Goal: Find specific page/section: Find specific page/section

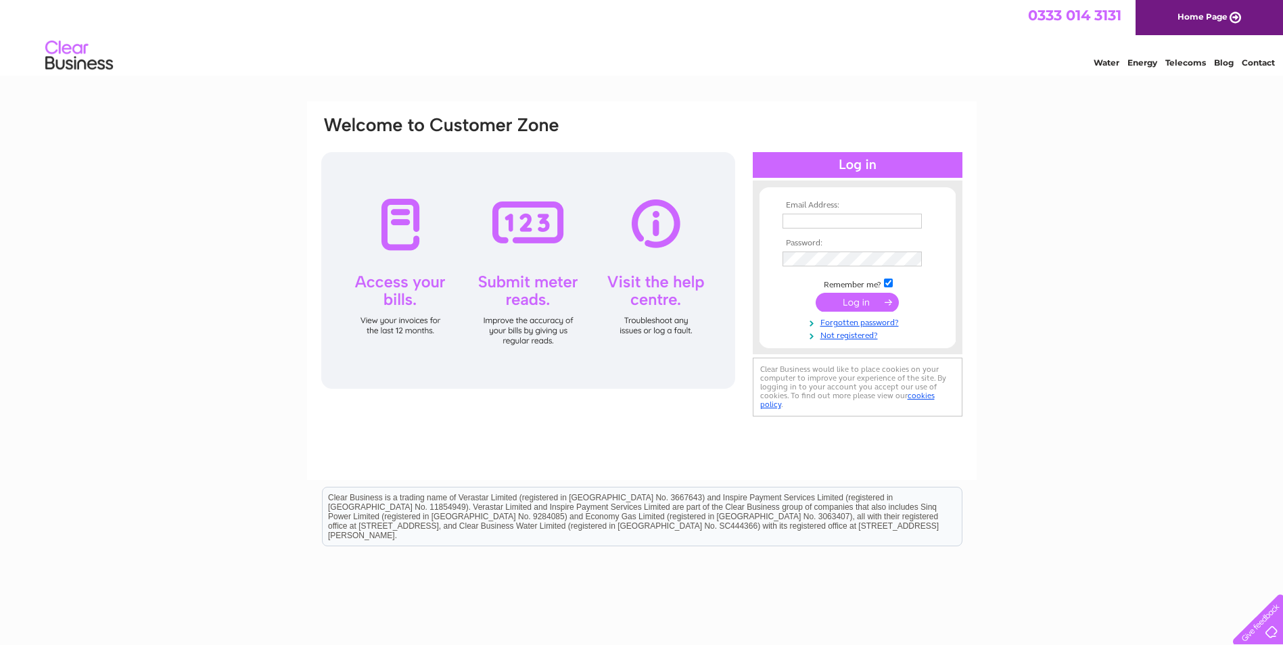
drag, startPoint x: 0, startPoint y: 0, endPoint x: 840, endPoint y: 221, distance: 868.7
click at [840, 221] on input "text" at bounding box center [852, 221] width 139 height 15
type input "greenock.832@electric-center.co.uk"
click at [870, 302] on input "submit" at bounding box center [857, 302] width 83 height 19
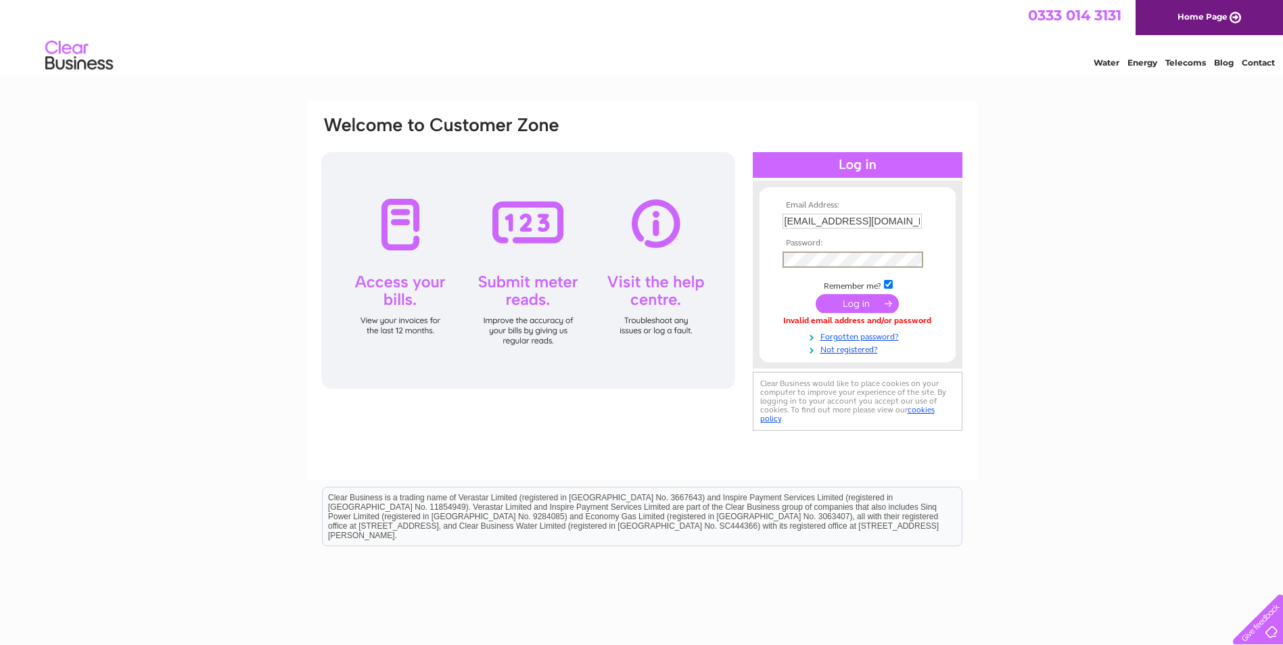
click at [861, 304] on input "submit" at bounding box center [857, 303] width 83 height 19
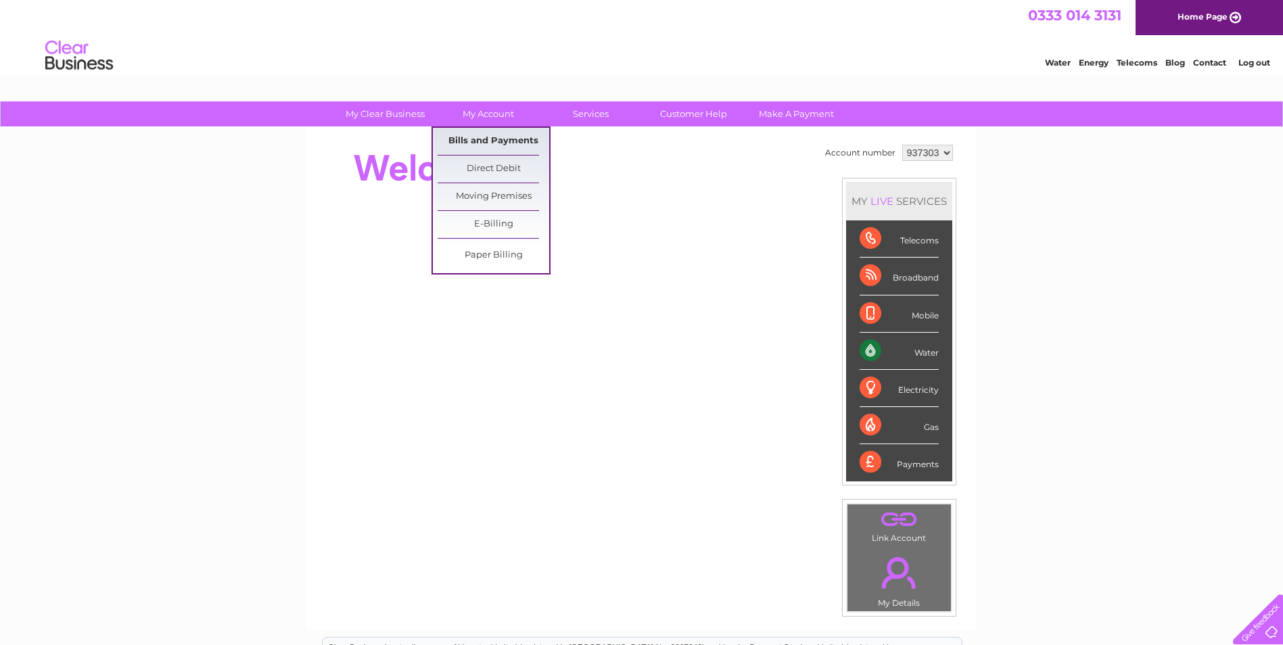
click at [501, 137] on link "Bills and Payments" at bounding box center [494, 141] width 112 height 27
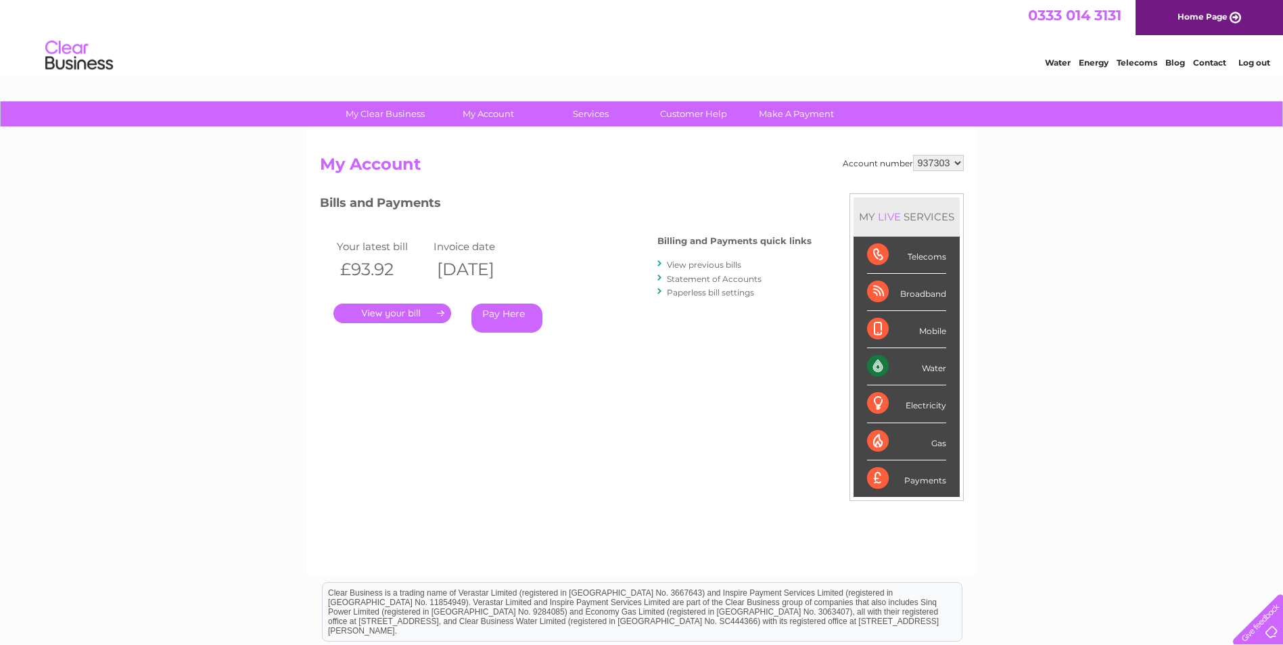
click at [397, 307] on link "." at bounding box center [393, 314] width 118 height 20
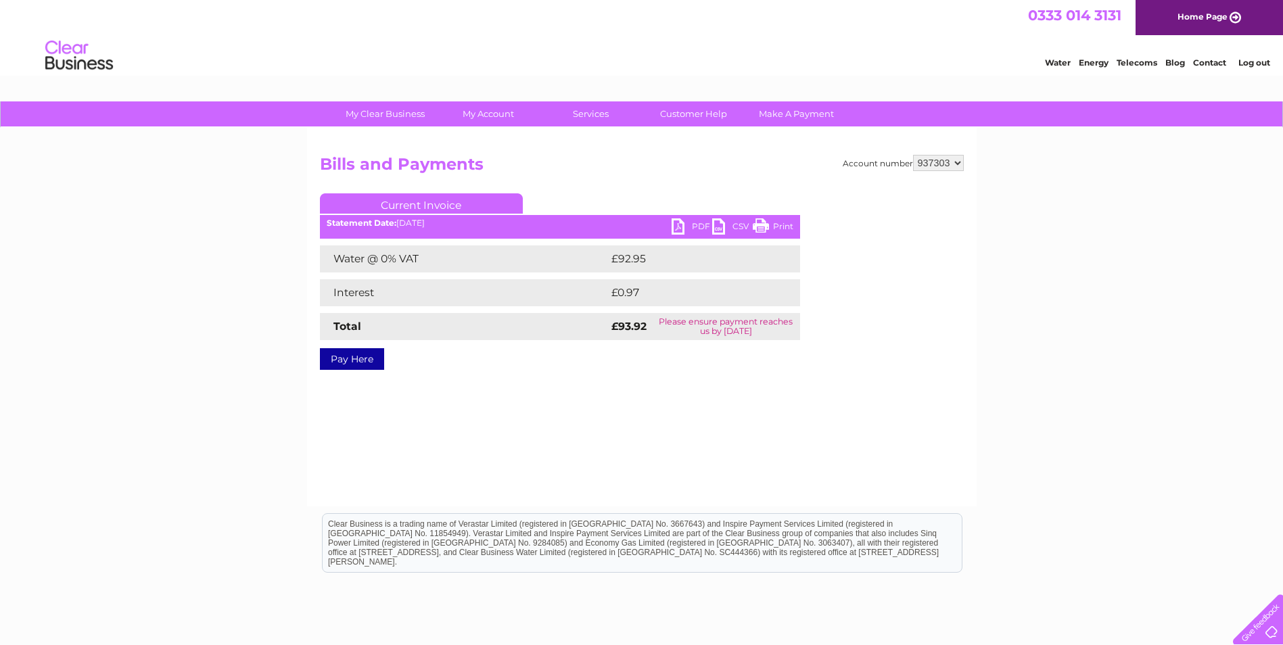
click at [695, 225] on link "PDF" at bounding box center [692, 229] width 41 height 20
